Goal: Transaction & Acquisition: Purchase product/service

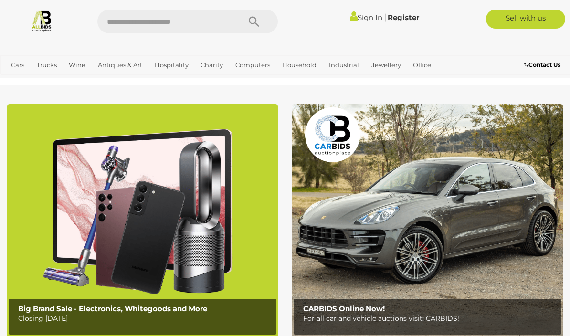
click at [0, 0] on link "View All Computers Auctions" at bounding box center [0, 0] width 0 height 0
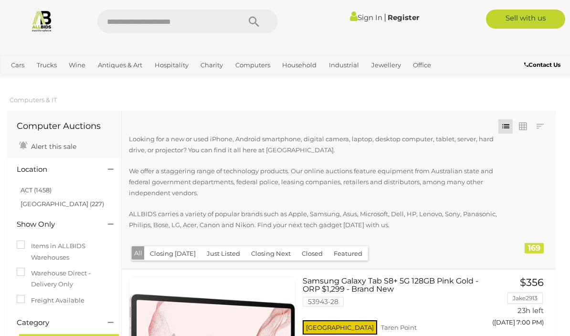
click at [50, 193] on link "ACT (1458)" at bounding box center [36, 190] width 31 height 8
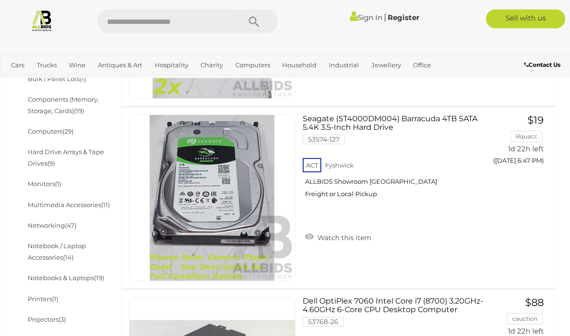
scroll to position [344, 0]
click at [218, 181] on link at bounding box center [212, 198] width 167 height 167
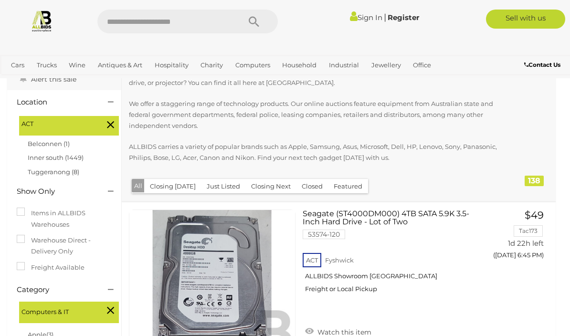
scroll to position [64, 0]
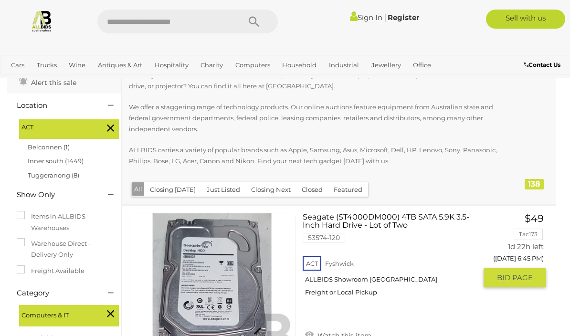
click at [401, 221] on link "Seagate (ST4000DM000) 4TB SATA 5.9K 3.5-Inch Hard Drive - Lot of Two 53574-120 …" at bounding box center [393, 258] width 167 height 91
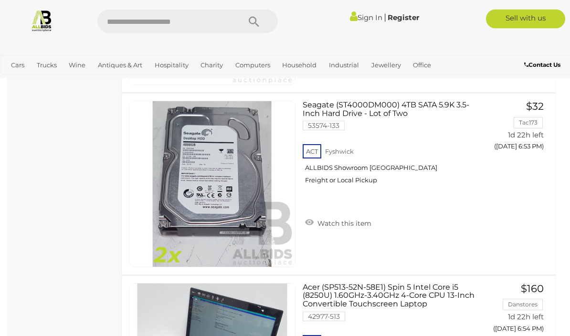
scroll to position [1269, 0]
click at [246, 165] on link at bounding box center [212, 184] width 167 height 167
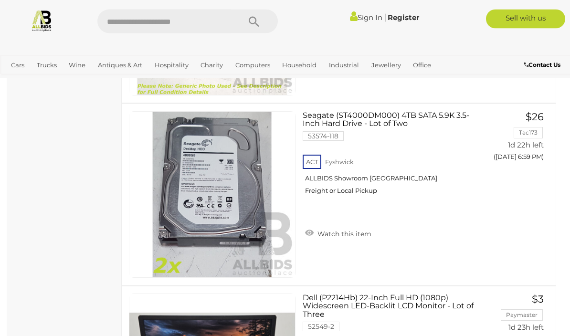
scroll to position [2170, 0]
click at [217, 185] on link at bounding box center [212, 194] width 167 height 167
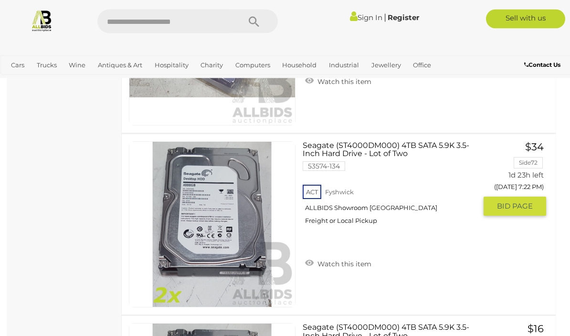
scroll to position [6695, 0]
click at [215, 203] on link at bounding box center [212, 224] width 167 height 167
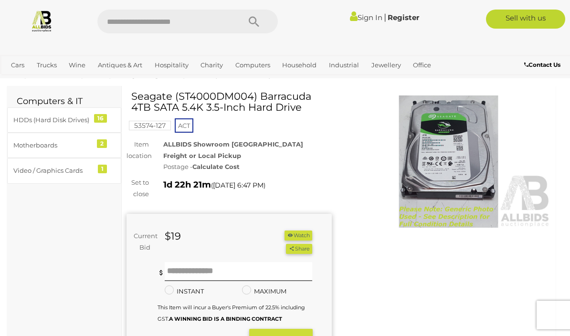
scroll to position [26, 0]
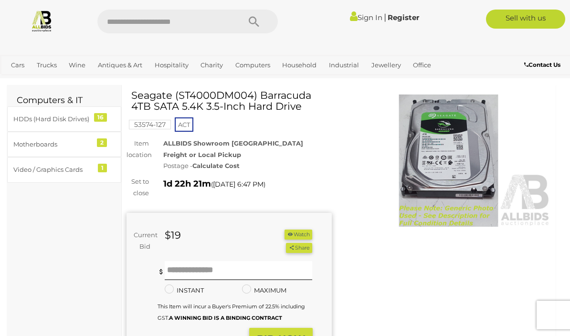
click at [457, 159] on img at bounding box center [448, 161] width 205 height 132
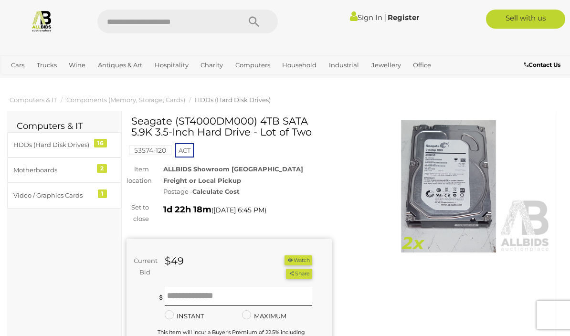
click at [445, 178] on img at bounding box center [448, 186] width 205 height 132
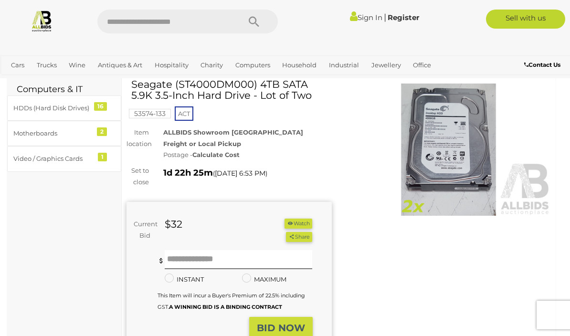
scroll to position [37, 0]
click at [442, 150] on img at bounding box center [448, 149] width 205 height 132
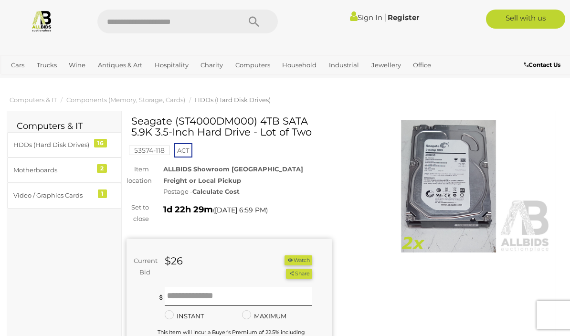
click at [454, 173] on img at bounding box center [448, 186] width 205 height 132
click at [452, 176] on img at bounding box center [448, 186] width 205 height 132
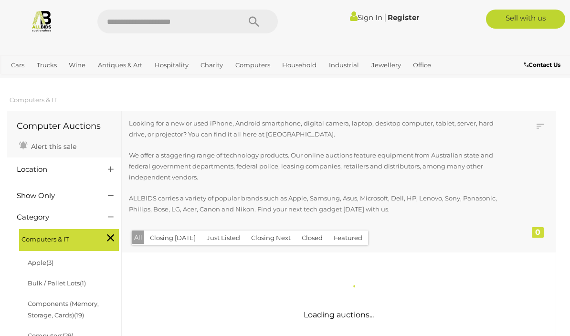
scroll to position [867, 0]
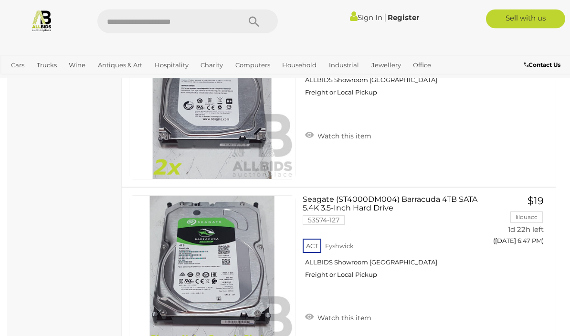
scroll to position [1903, 0]
click at [211, 251] on link at bounding box center [212, 278] width 167 height 167
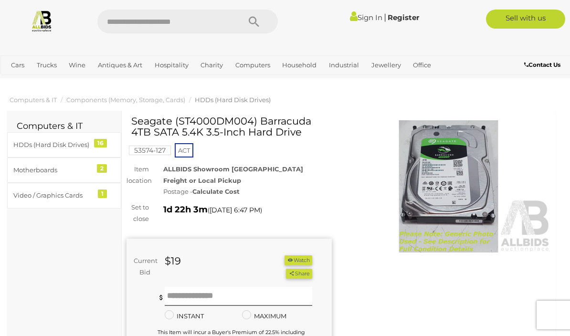
click at [453, 168] on img at bounding box center [448, 186] width 205 height 132
